Goal: Obtain resource: Obtain resource

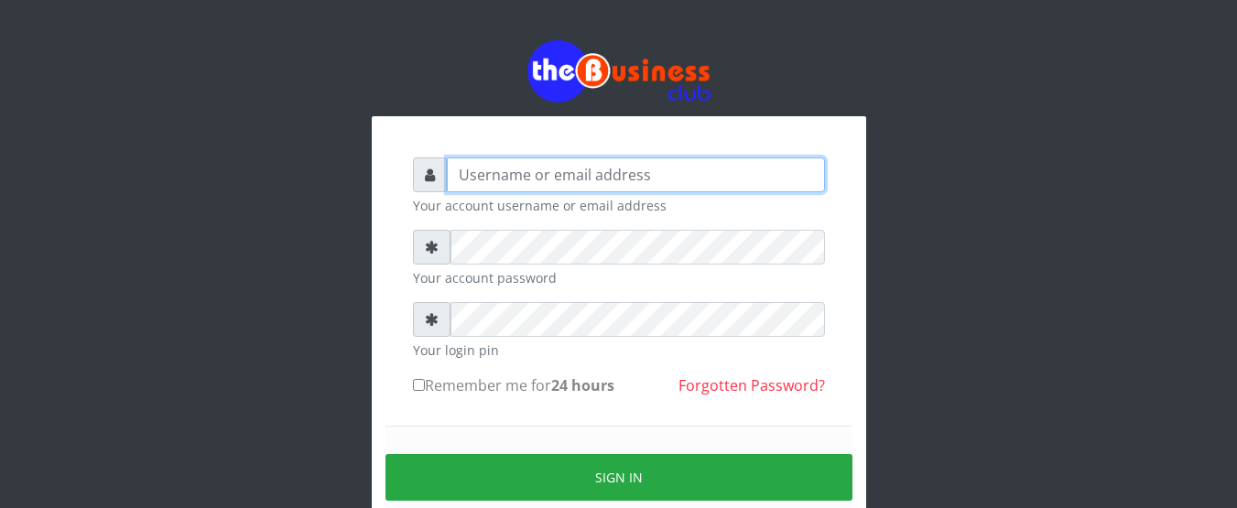
type input "Emerem"
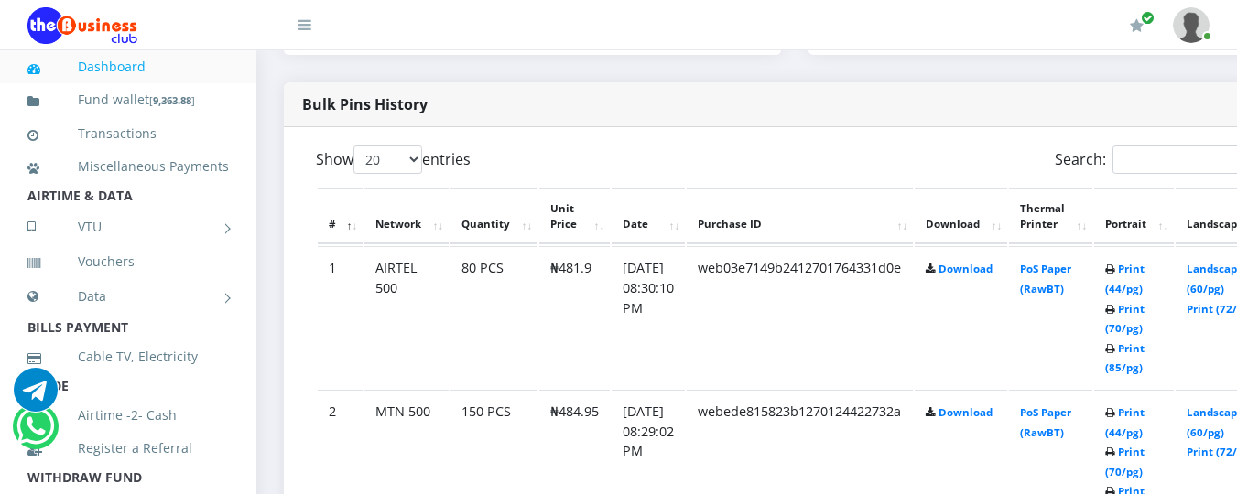
scroll to position [915, 0]
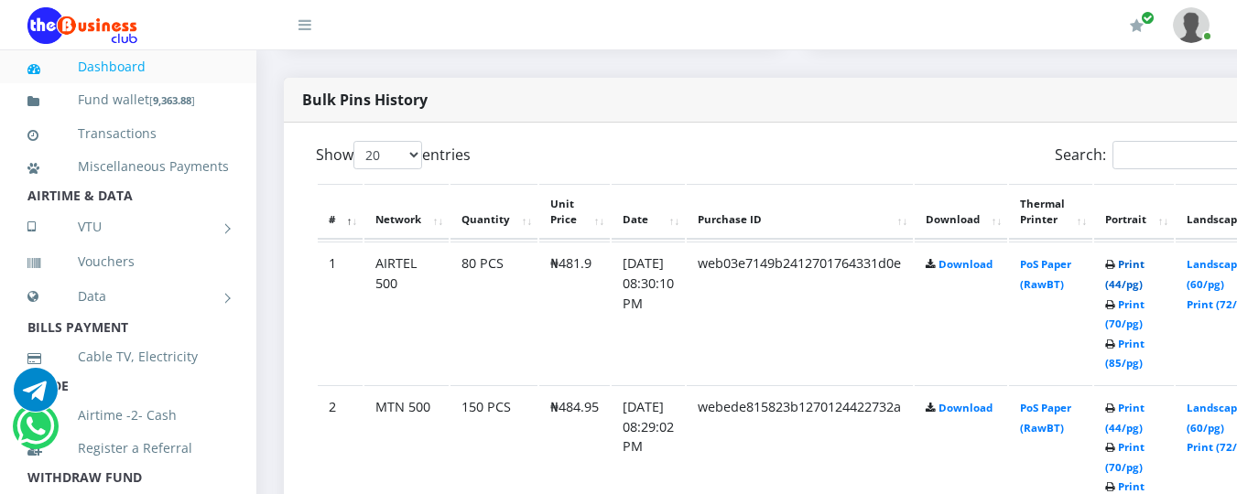
click at [1144, 268] on link "Print (44/pg)" at bounding box center [1124, 274] width 39 height 34
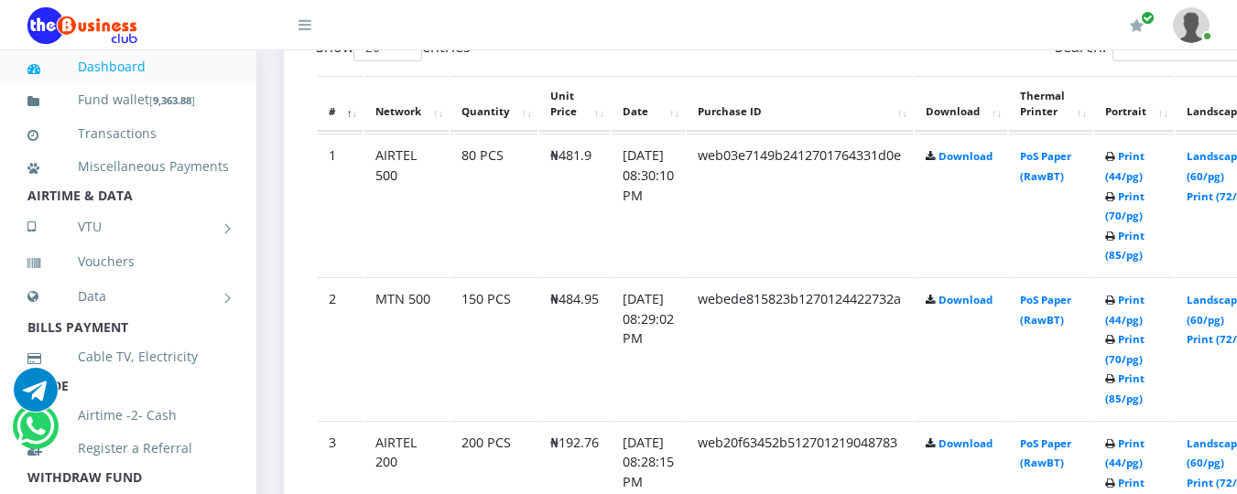
scroll to position [1025, 0]
click at [1144, 299] on link "Print (44/pg)" at bounding box center [1124, 308] width 39 height 34
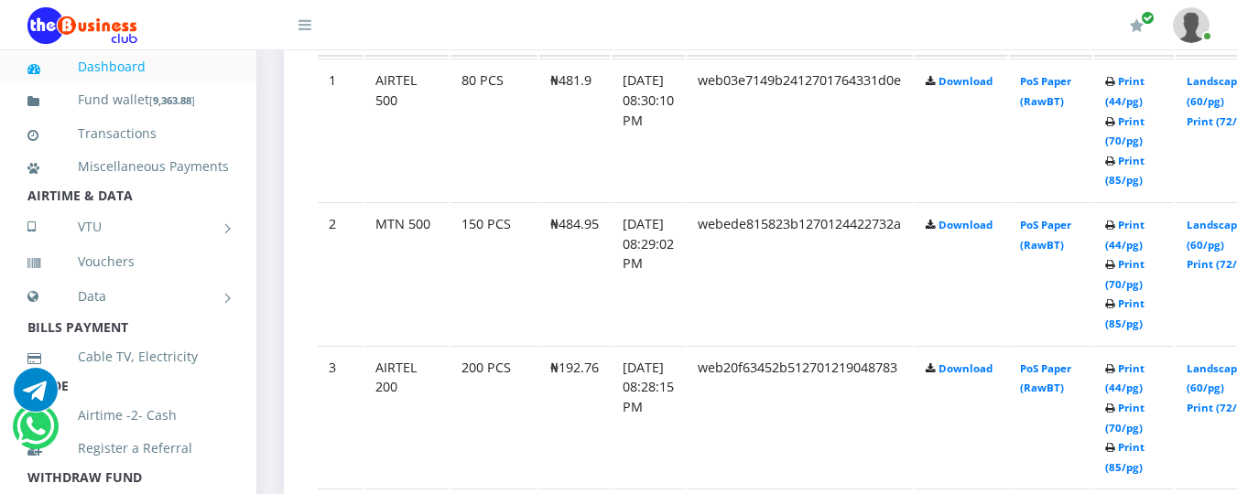
scroll to position [1135, 0]
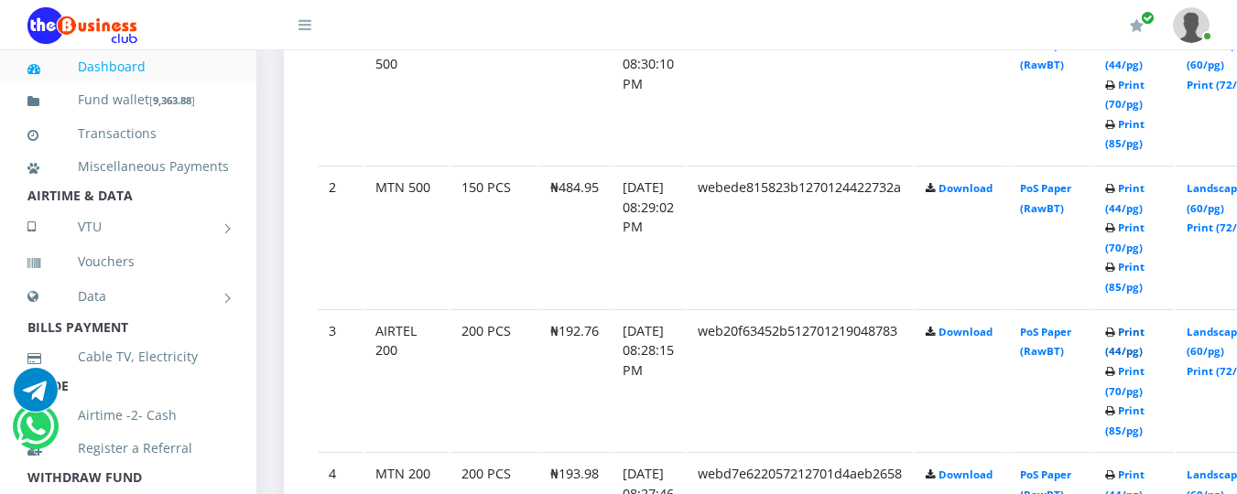
click at [1144, 333] on link "Print (44/pg)" at bounding box center [1124, 342] width 39 height 34
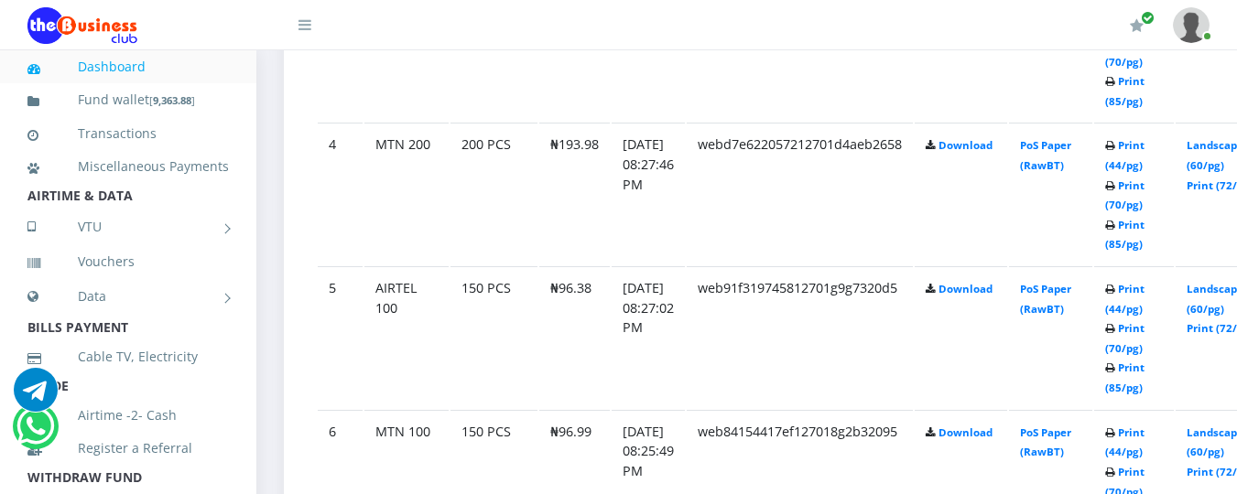
scroll to position [1501, 0]
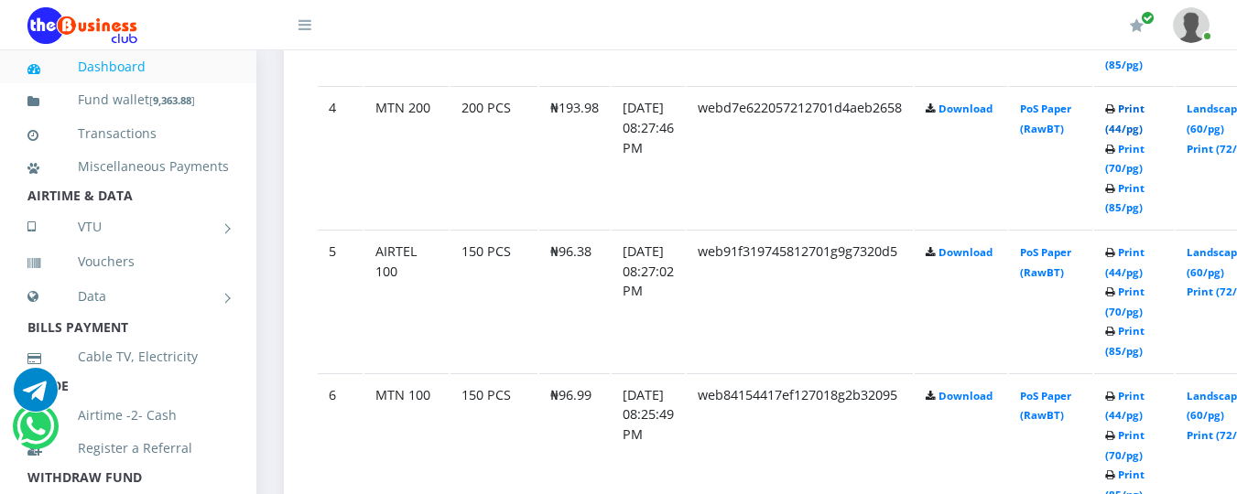
click at [1144, 109] on link "Print (44/pg)" at bounding box center [1124, 119] width 39 height 34
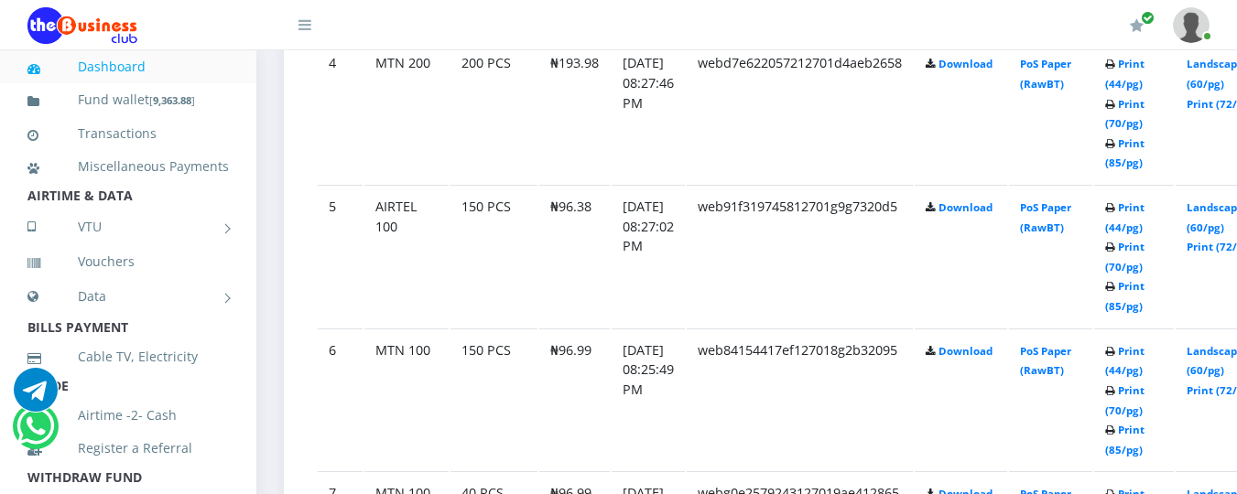
scroll to position [1501, 0]
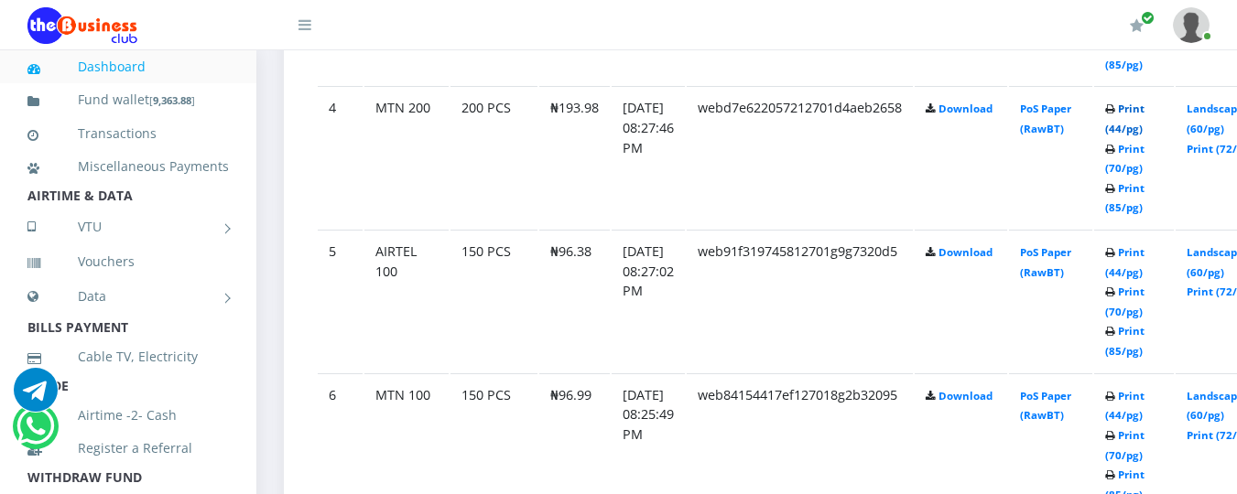
click at [1144, 109] on link "Print (44/pg)" at bounding box center [1124, 119] width 39 height 34
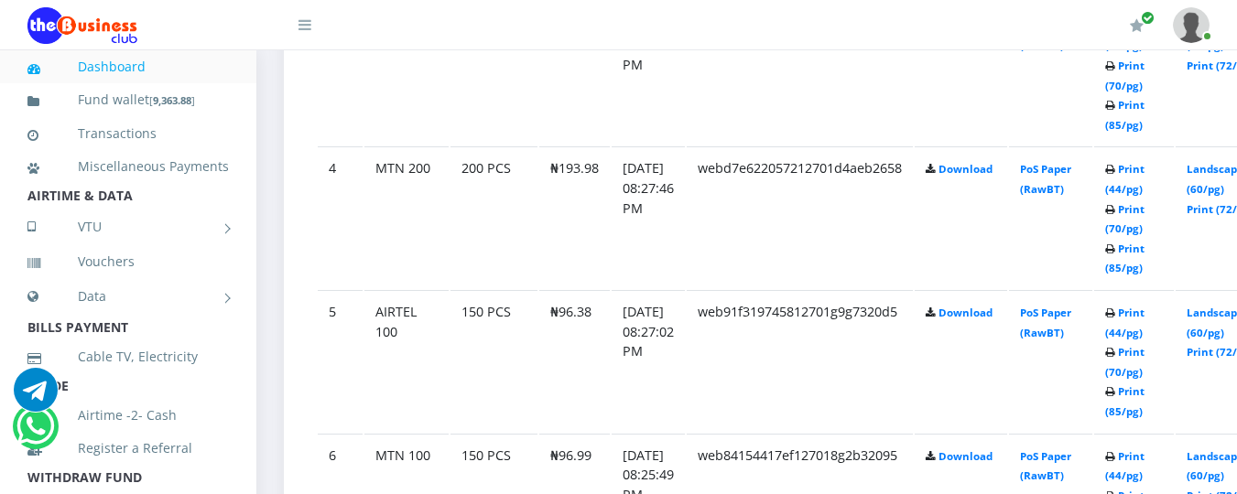
scroll to position [1501, 0]
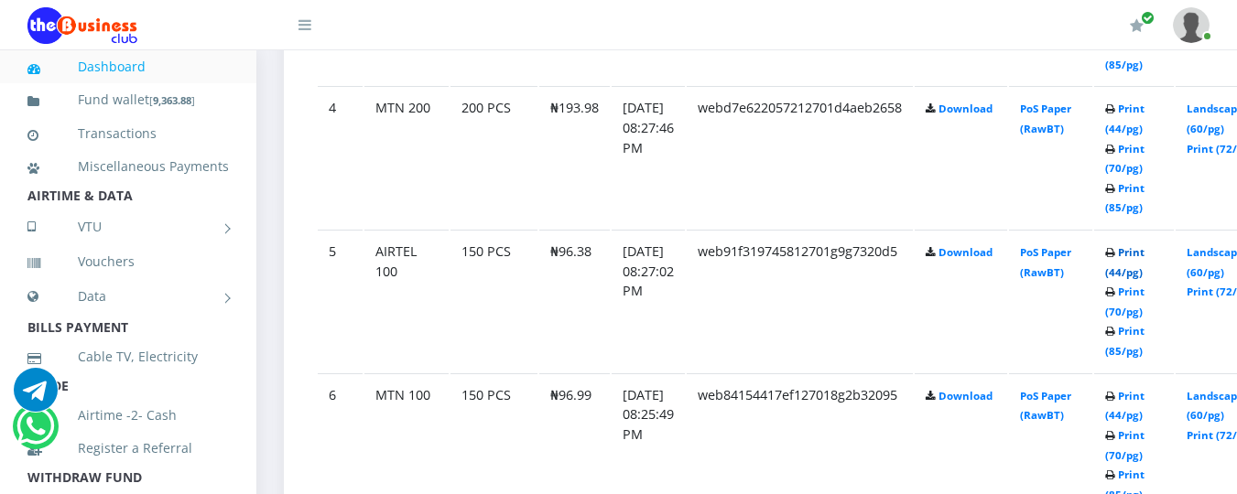
click at [1144, 250] on link "Print (44/pg)" at bounding box center [1124, 262] width 39 height 34
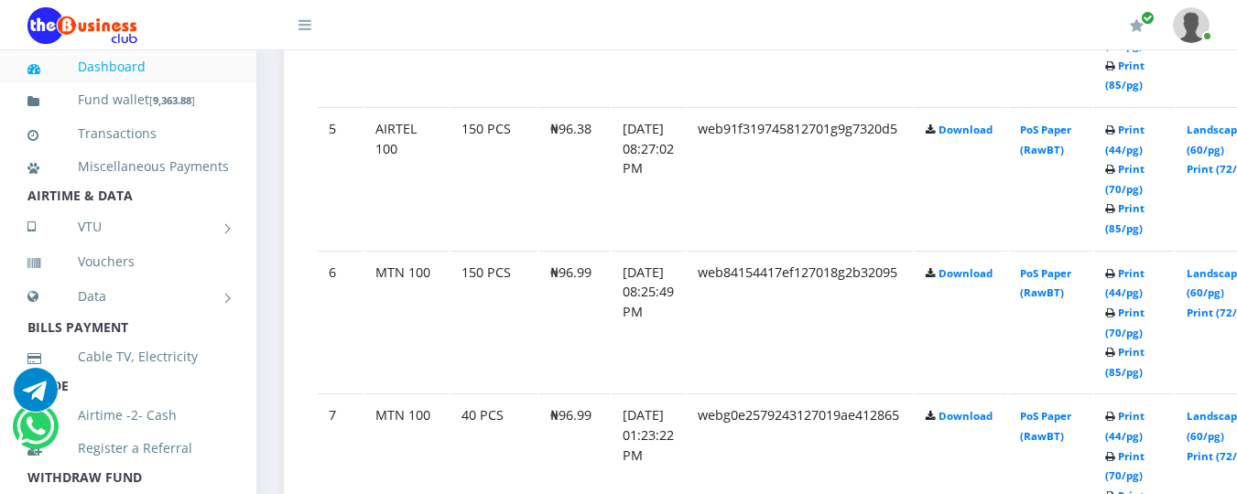
scroll to position [1661, 0]
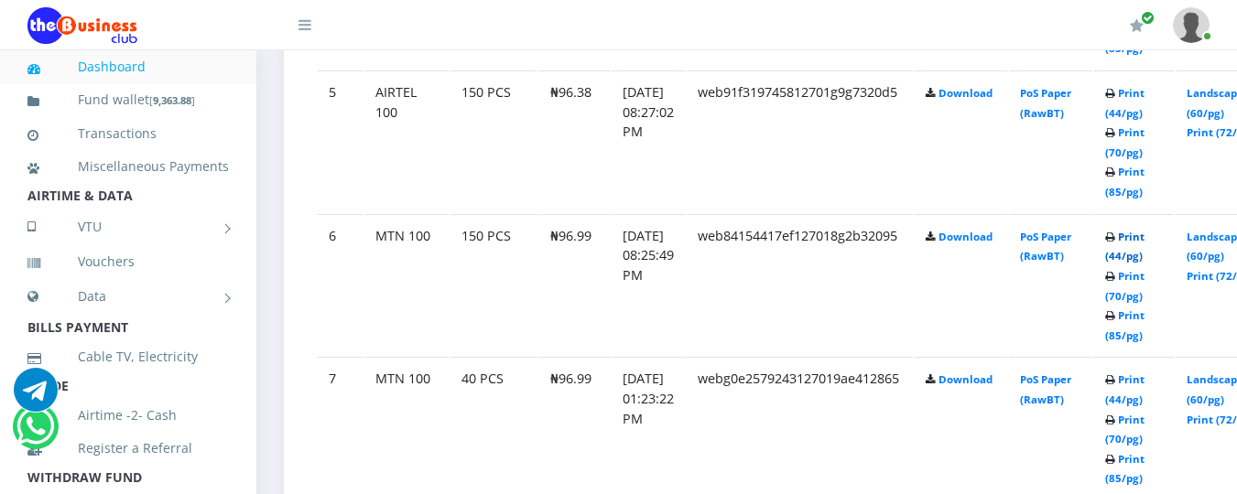
click at [1144, 234] on link "Print (44/pg)" at bounding box center [1124, 247] width 39 height 34
